Goal: Check status: Check status

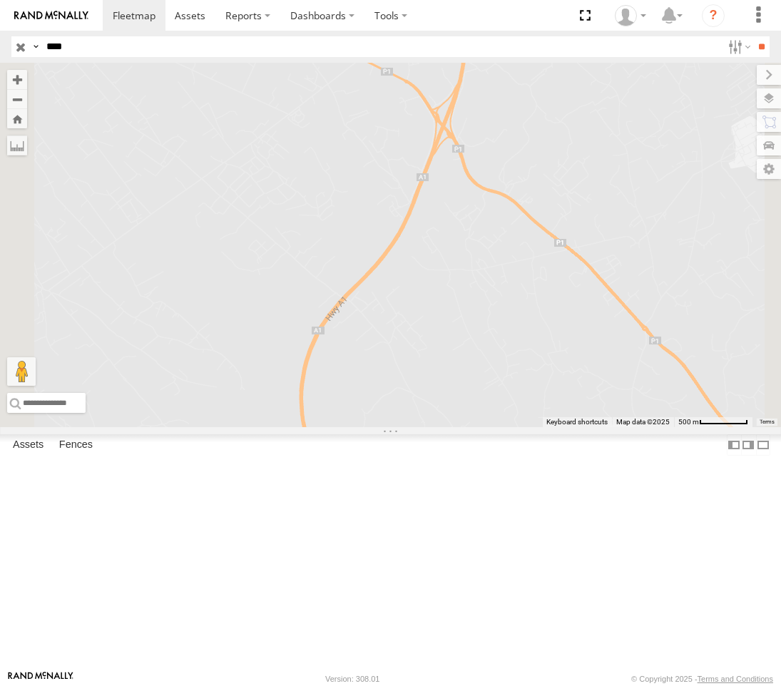
click at [0, 0] on link at bounding box center [0, 0] width 0 height 0
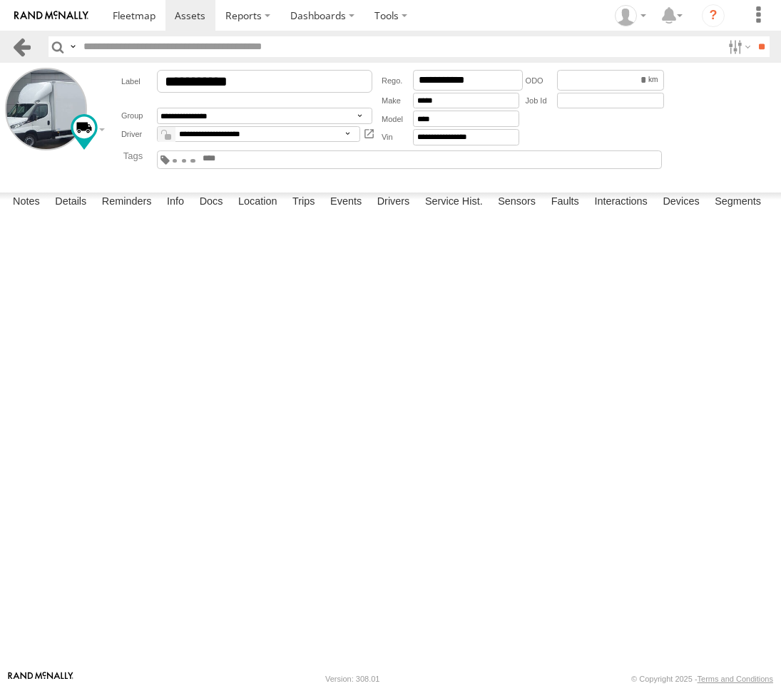
click at [18, 45] on link at bounding box center [21, 46] width 21 height 21
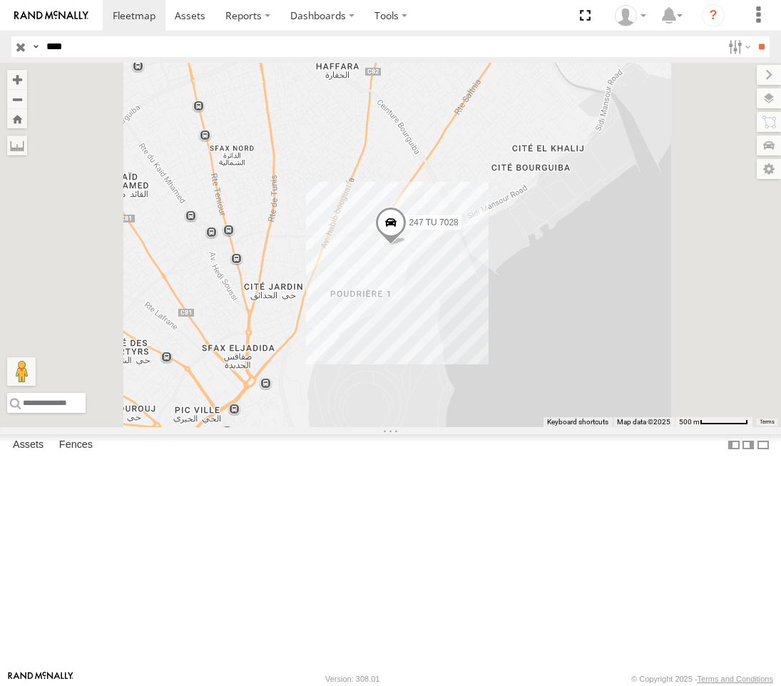
click at [0, 0] on link at bounding box center [0, 0] width 0 height 0
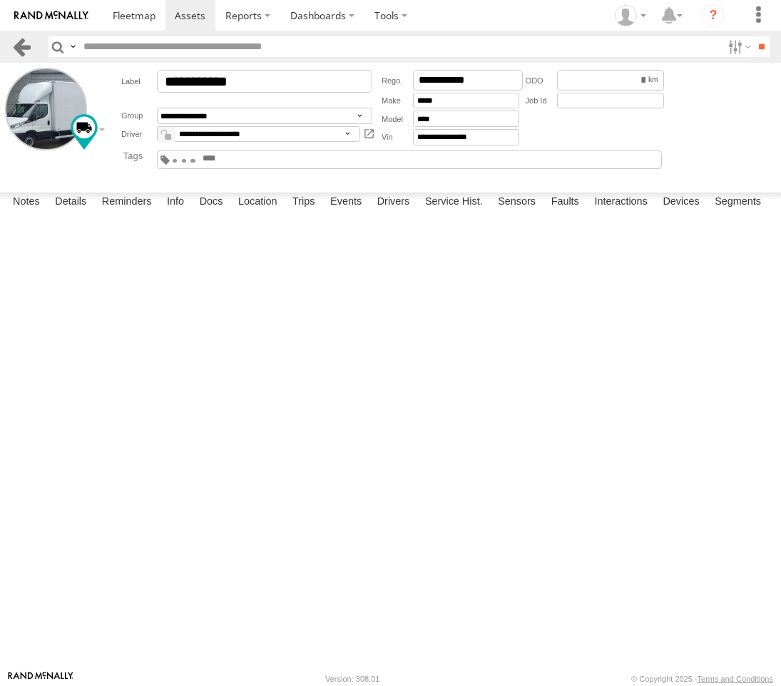
click at [19, 54] on link at bounding box center [21, 46] width 21 height 21
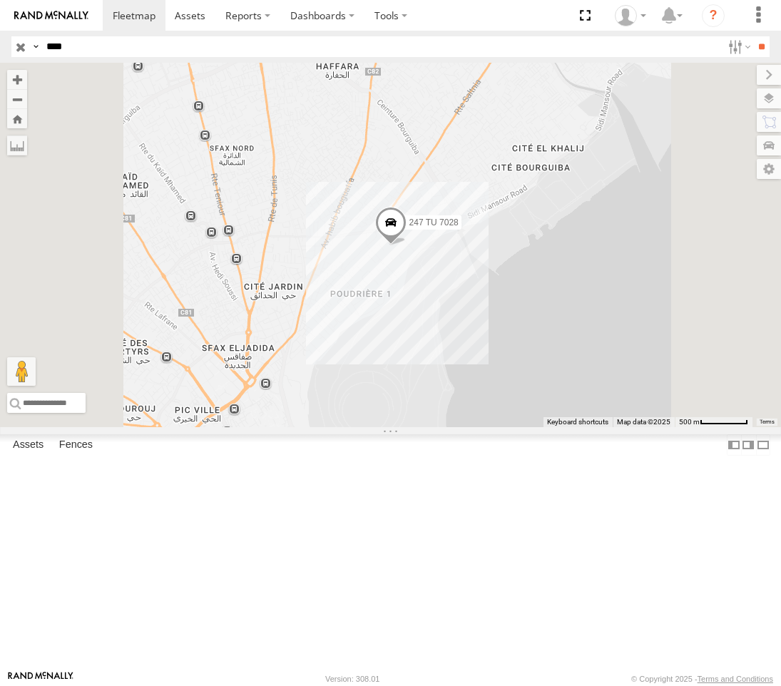
click at [406, 245] on span at bounding box center [389, 226] width 31 height 39
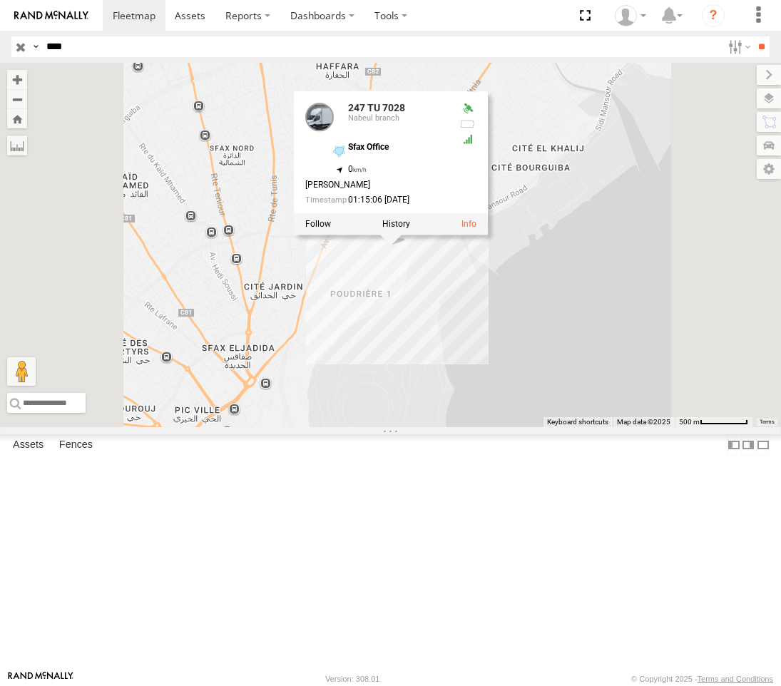
click at [640, 398] on div "247 TU 7028 247 TU 7028 Nabeul branch Sfax Office 34.75338 , 10.77678 0 Fehri N…" at bounding box center [390, 245] width 781 height 364
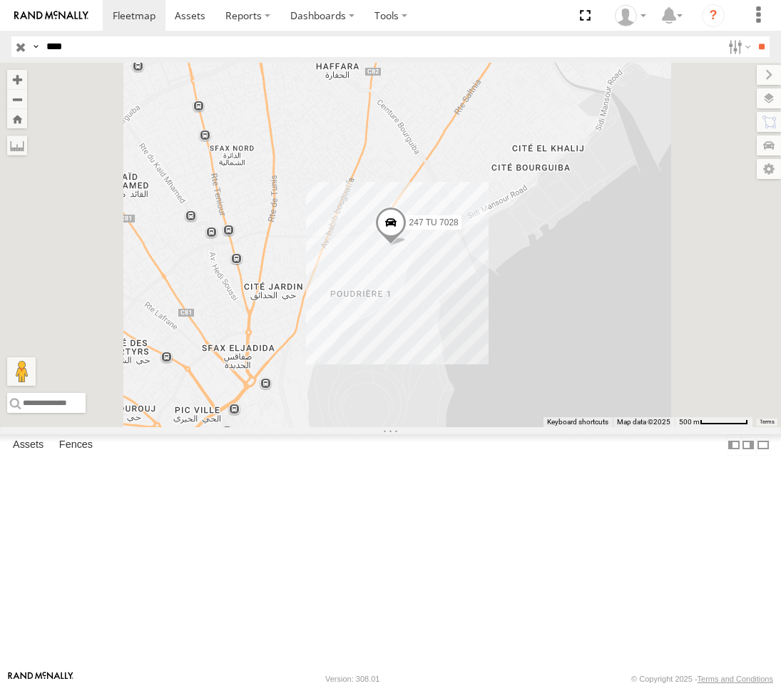
click at [406, 245] on span at bounding box center [389, 226] width 31 height 39
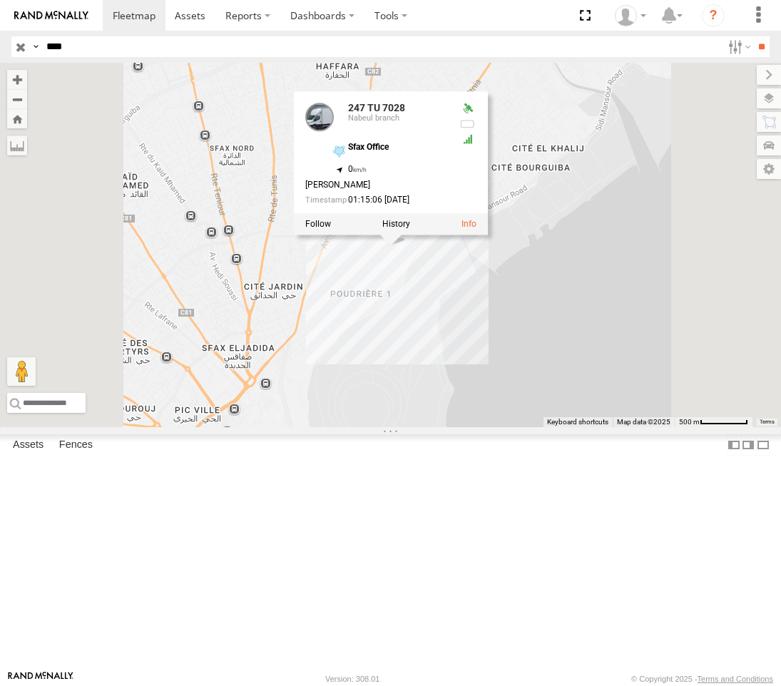
drag, startPoint x: 579, startPoint y: 411, endPoint x: 586, endPoint y: 409, distance: 7.3
click at [580, 411] on div "247 TU 7028 247 TU 7028 Nabeul branch Sfax Office 34.75338 , 10.77678 0 Fehri N…" at bounding box center [390, 245] width 781 height 364
click at [631, 397] on div "247 TU 7028 247 TU 7028 Nabeul branch Sfax Office 34.75338 , 10.77678 0 Fehri N…" at bounding box center [390, 245] width 781 height 364
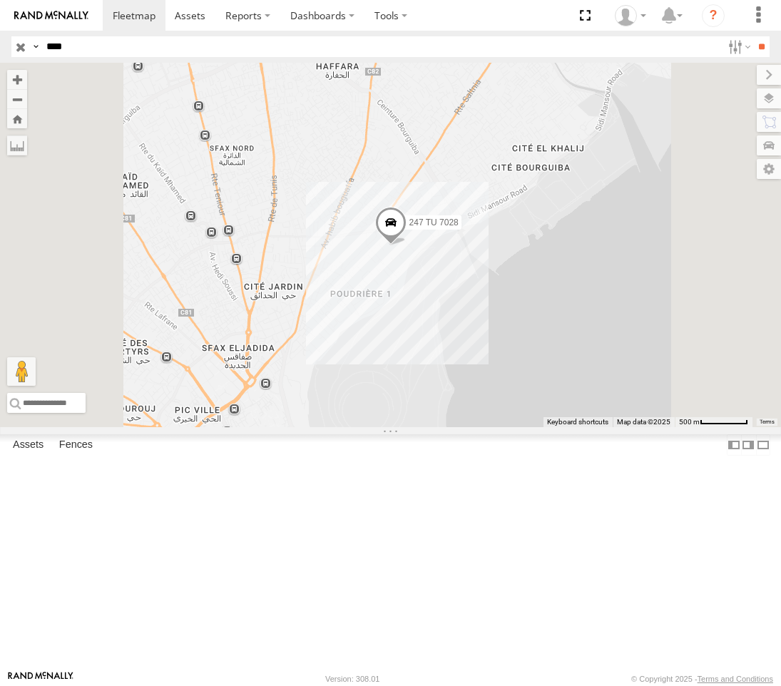
click at [406, 245] on span at bounding box center [389, 226] width 31 height 39
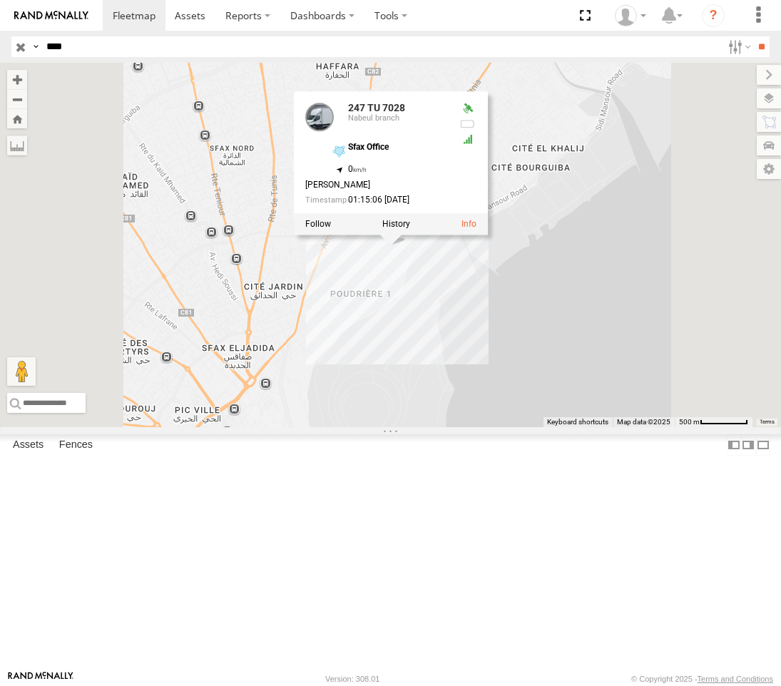
click at [476, 114] on div at bounding box center [467, 108] width 17 height 11
click at [476, 210] on div at bounding box center [467, 157] width 17 height 108
click at [699, 379] on div "247 TU 7028 247 TU 7028 Nabeul branch Sfax Office 34.75338 , 10.77678 0 Fehri N…" at bounding box center [390, 245] width 781 height 364
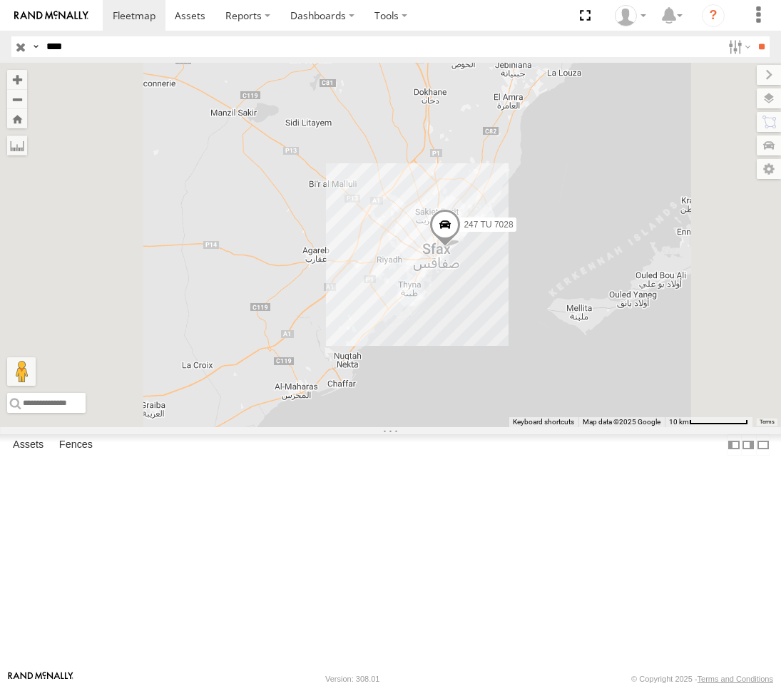
click at [461, 247] on span at bounding box center [444, 227] width 31 height 39
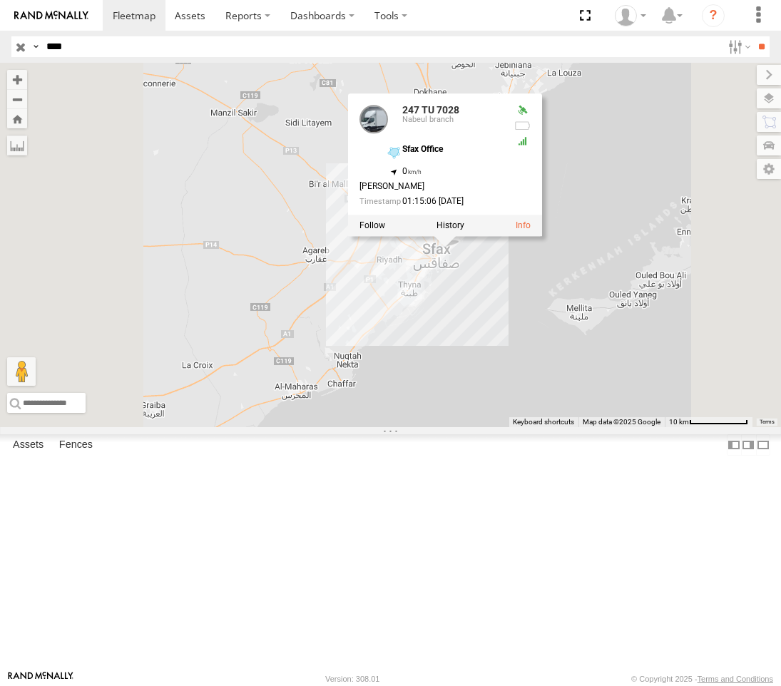
click at [663, 403] on div "247 TU 7028 247 TU 7028 Nabeul branch Sfax Office 34.75338 , 10.77678 0 Fehri N…" at bounding box center [390, 245] width 781 height 364
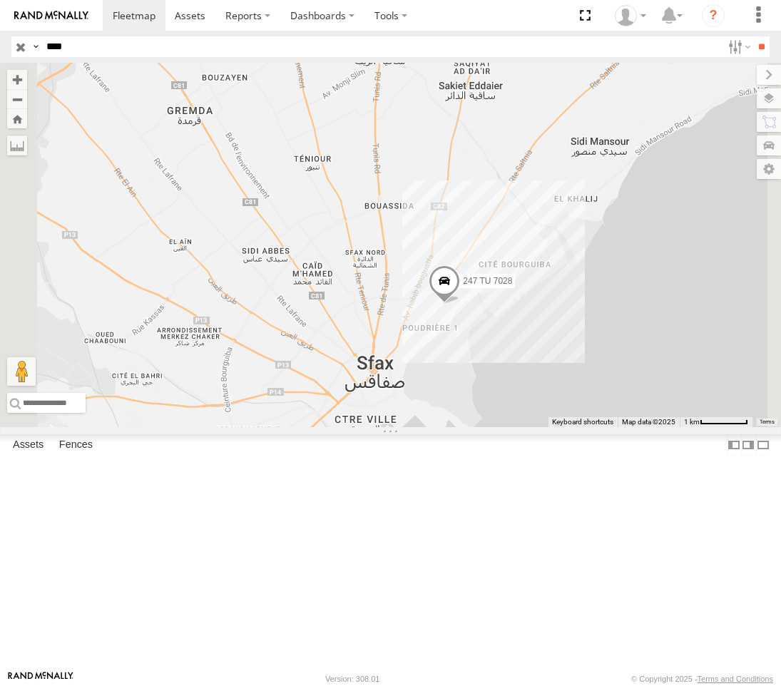
click at [641, 419] on div "247 TU 7028" at bounding box center [390, 245] width 781 height 364
click at [460, 303] on span at bounding box center [444, 284] width 31 height 39
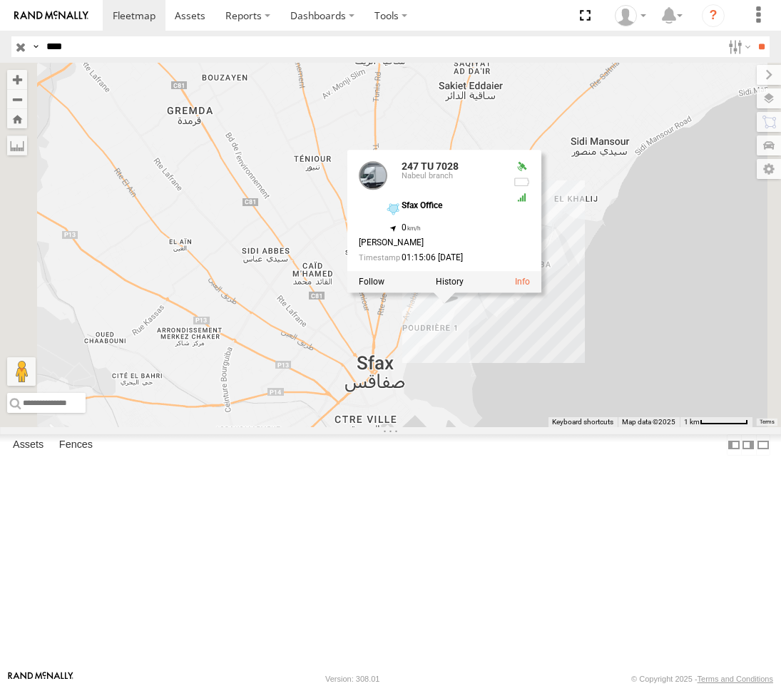
click at [501, 269] on div "247 TU 7028 Nabeul branch Sfax Office 34.75338 , 10.77678 0 Fehri Nab Mohamed S…" at bounding box center [430, 215] width 143 height 108
click at [421, 232] on span "0" at bounding box center [410, 227] width 19 height 10
click at [501, 269] on div "247 TU 7028 Nabeul branch Sfax Office 34.75338 , 10.77678 0 Fehri Nab Mohamed S…" at bounding box center [430, 215] width 143 height 108
click at [501, 223] on div "Sfax Office 34.75338 , 10.77678" at bounding box center [442, 212] width 117 height 22
click at [501, 210] on div "Sfax Office" at bounding box center [451, 205] width 100 height 9
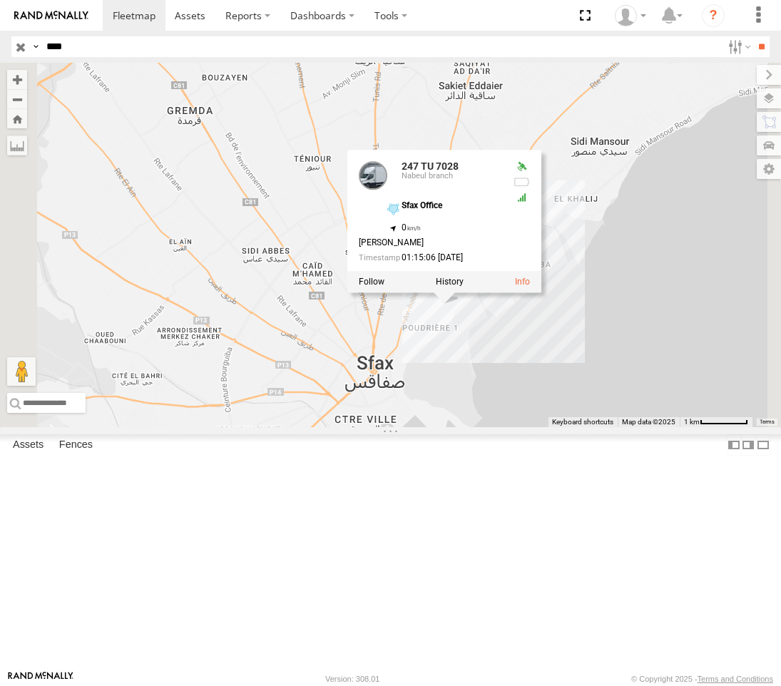
click at [387, 190] on link at bounding box center [373, 175] width 29 height 29
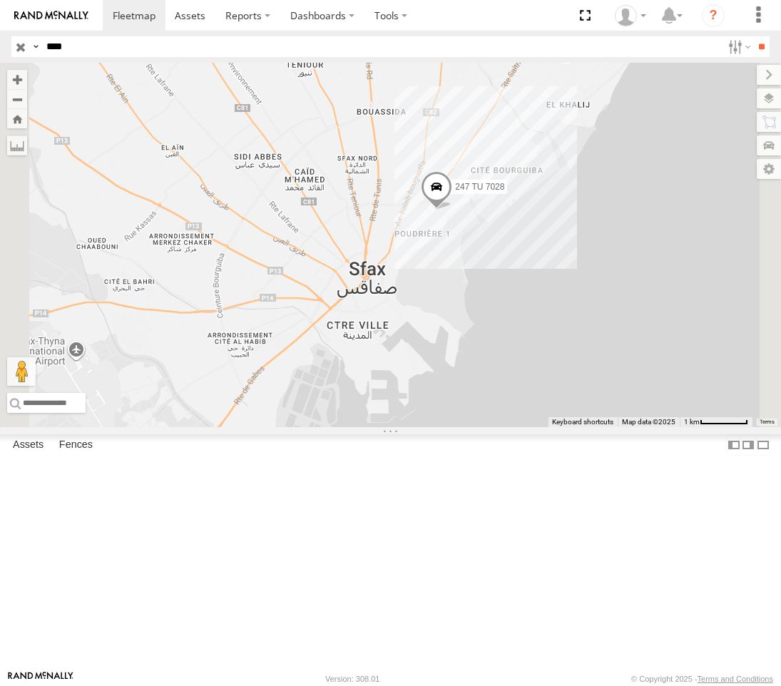
click at [0, 0] on span at bounding box center [0, 0] width 0 height 0
click at [718, 8] on icon "?" at bounding box center [713, 15] width 23 height 23
